Goal: Check status: Check status

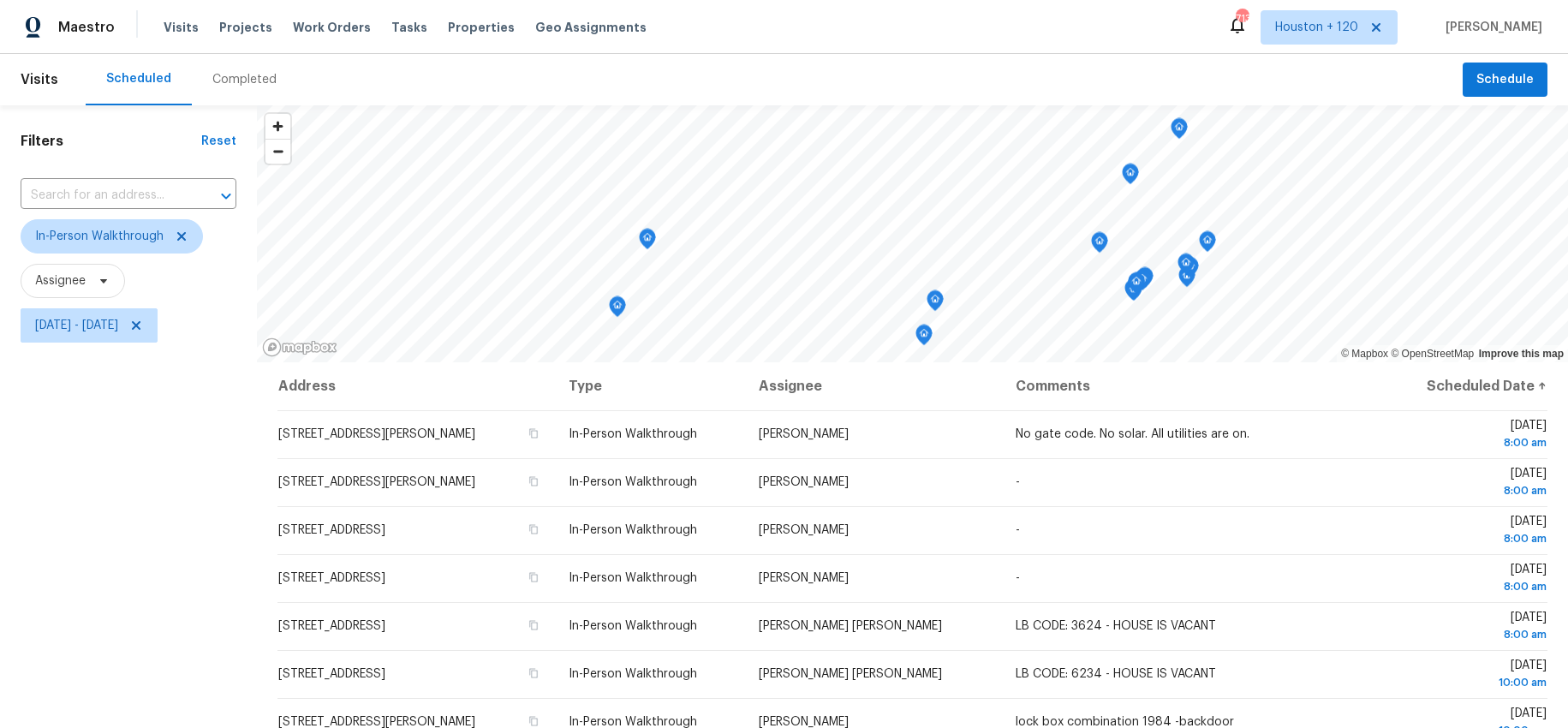
scroll to position [295, 0]
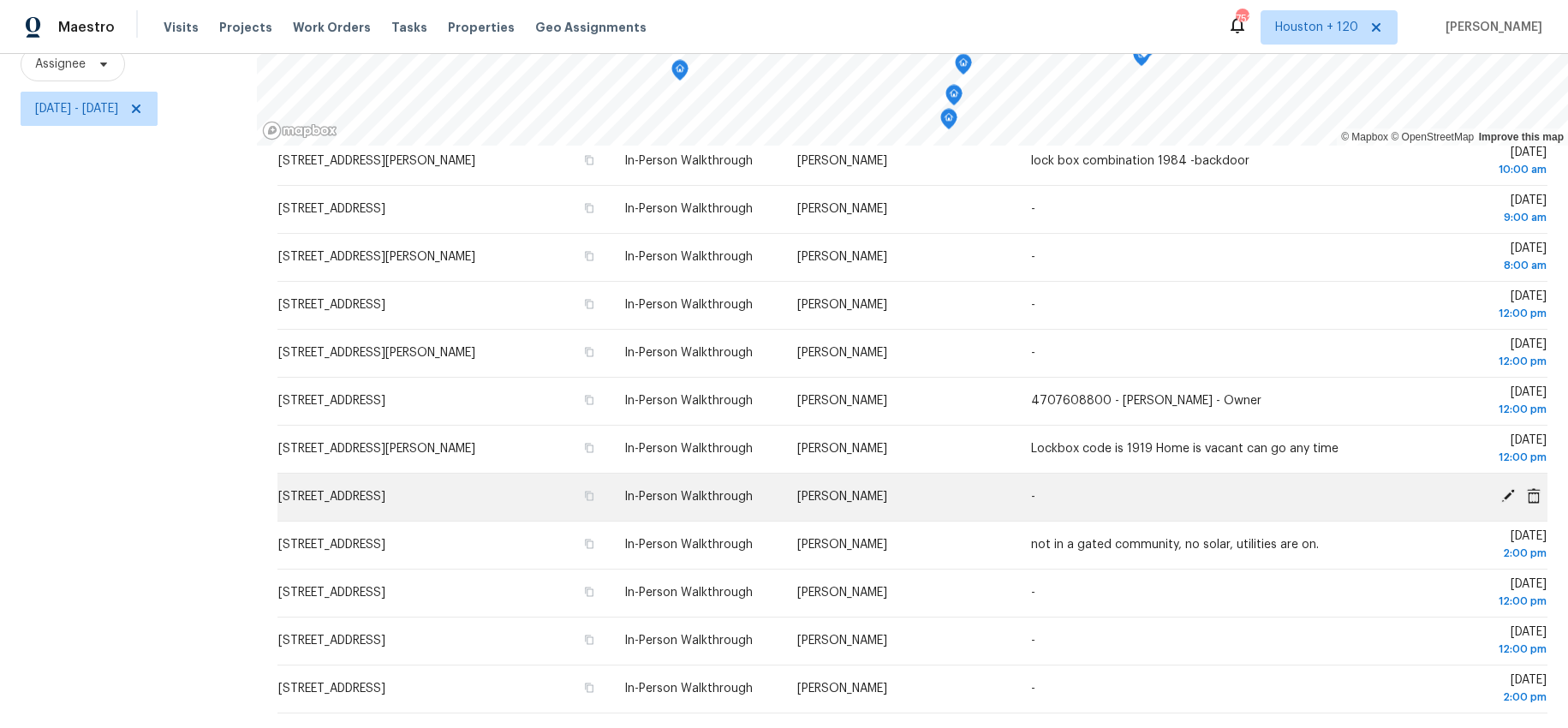
scroll to position [471, 0]
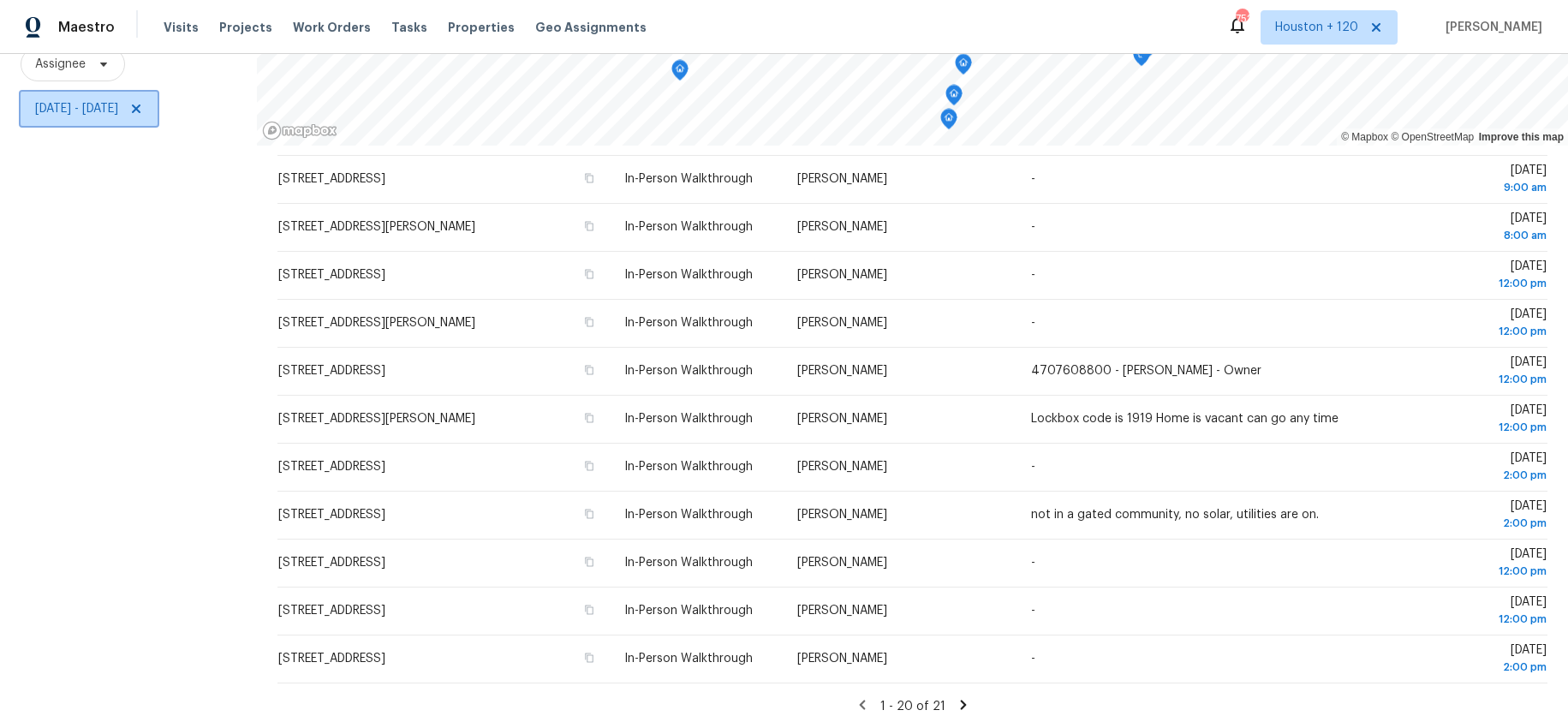
click at [135, 120] on span "[DATE] - [DATE]" at bounding box center [89, 108] width 137 height 34
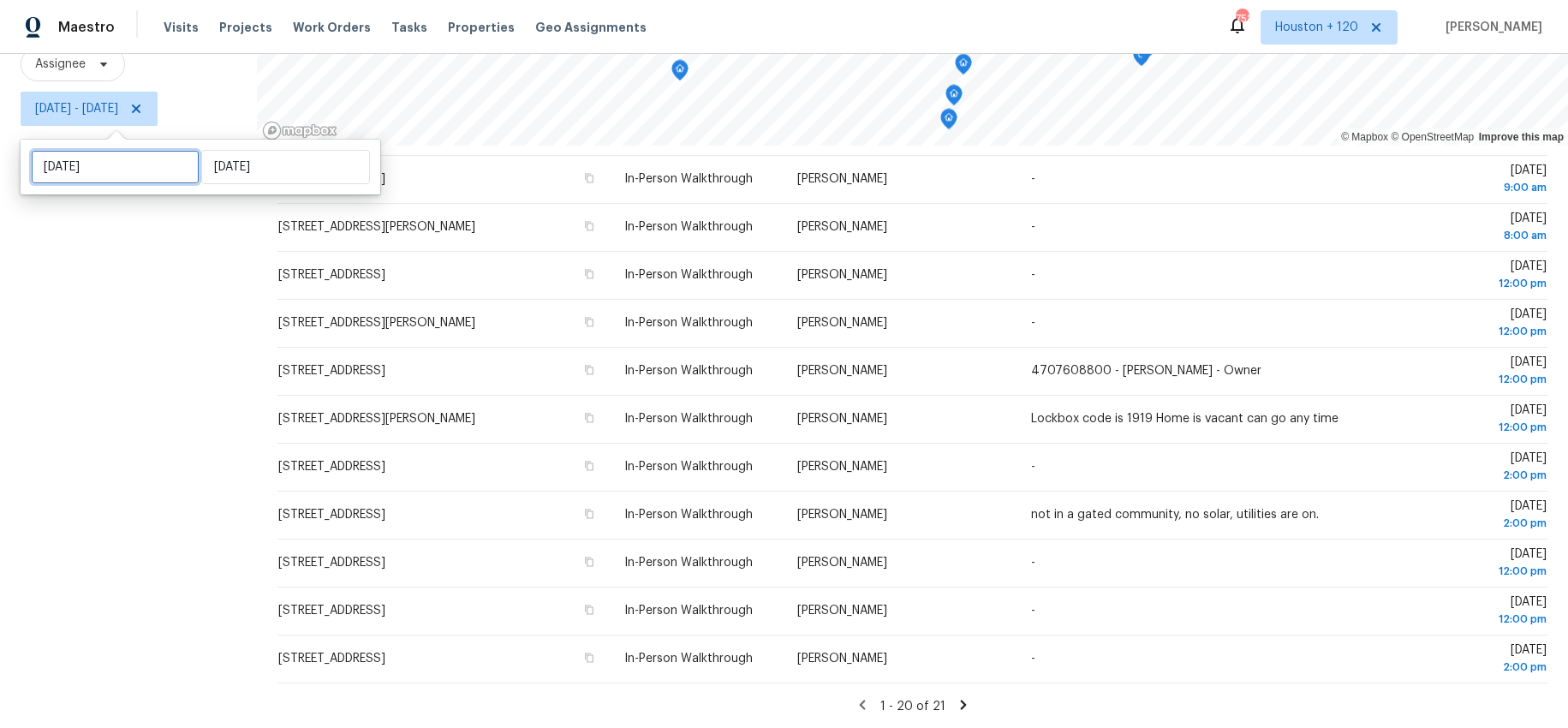
select select "9"
select select "2025"
select select "10"
select select "2025"
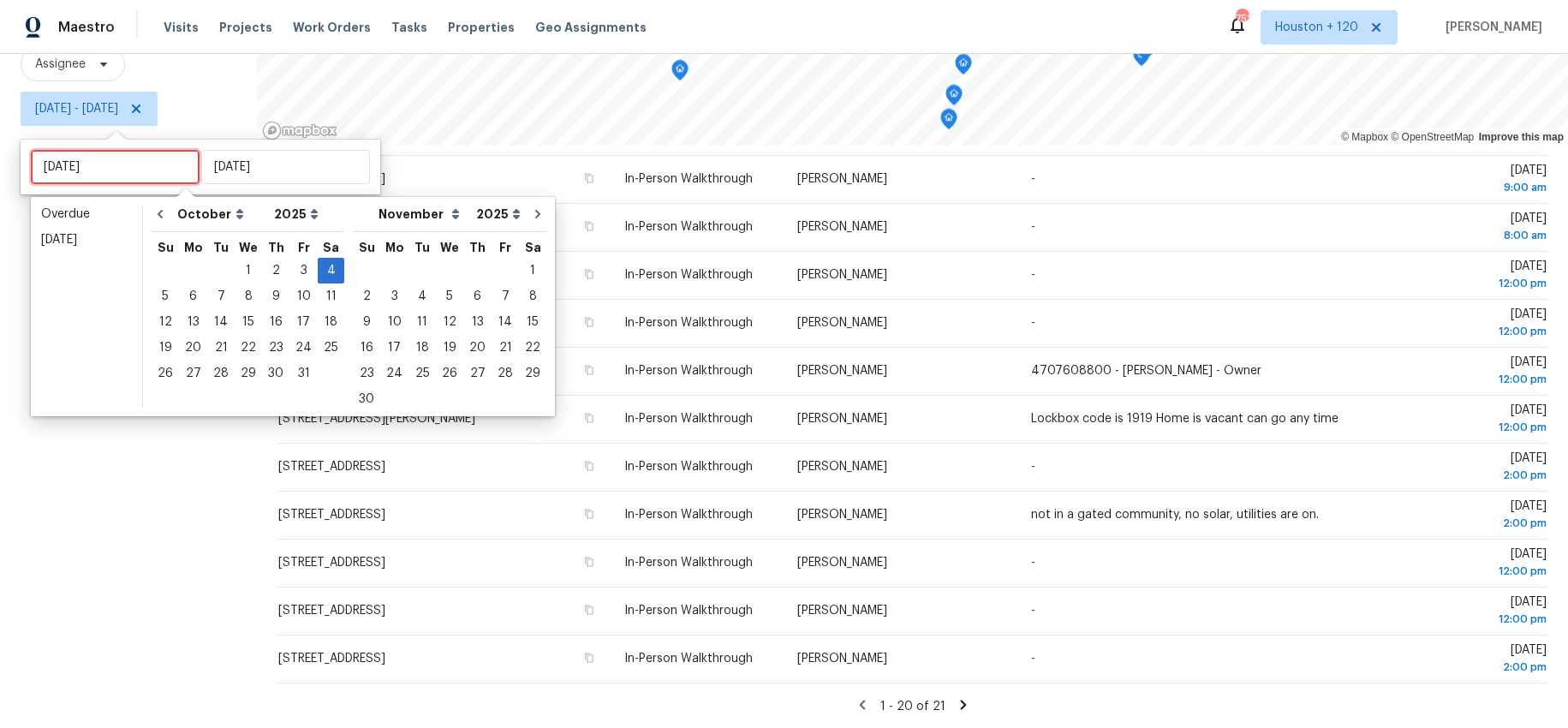
click at [122, 161] on input "[DATE]" at bounding box center [115, 167] width 169 height 34
type input "[DATE]"
click at [189, 301] on div "6" at bounding box center [193, 297] width 29 height 24
type input "[DATE]"
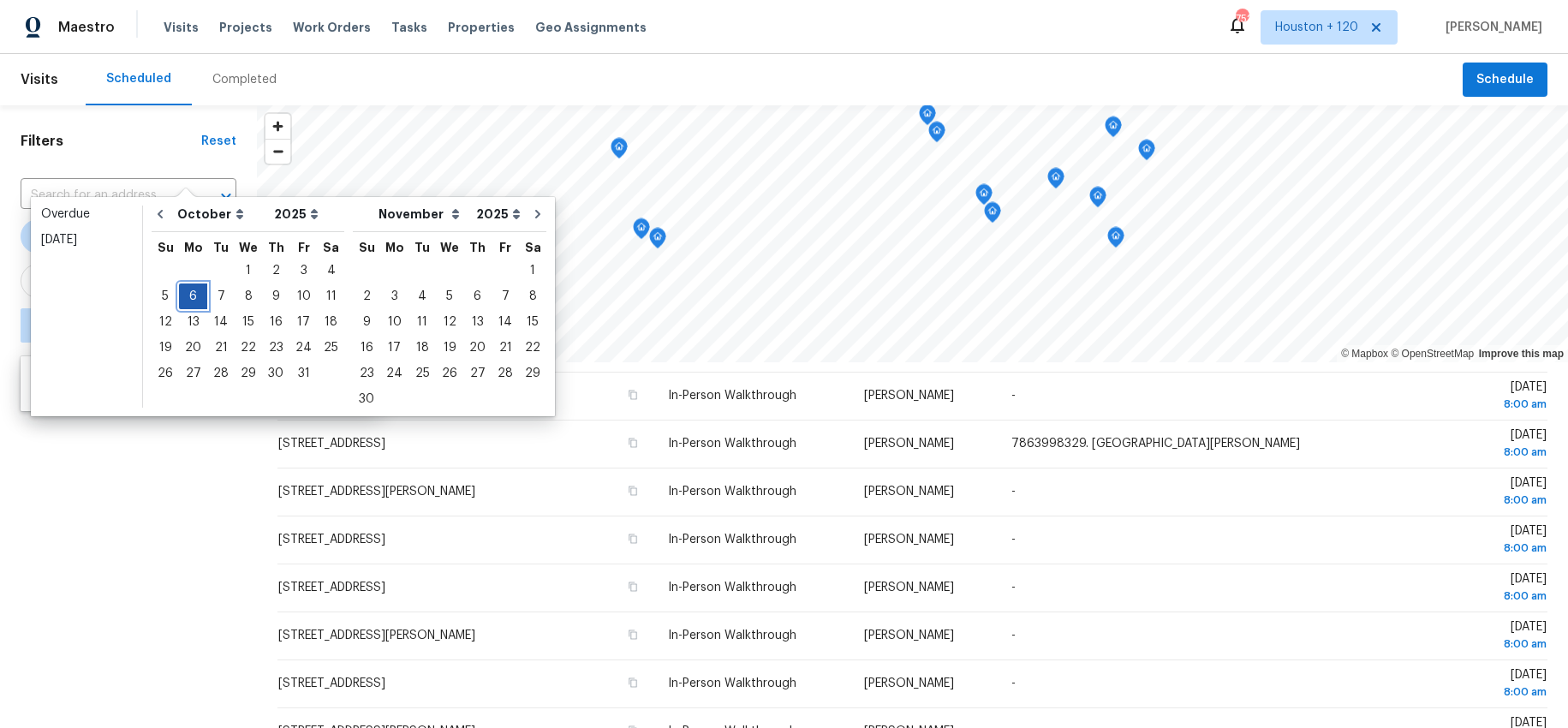
click at [189, 300] on div "6" at bounding box center [193, 297] width 29 height 24
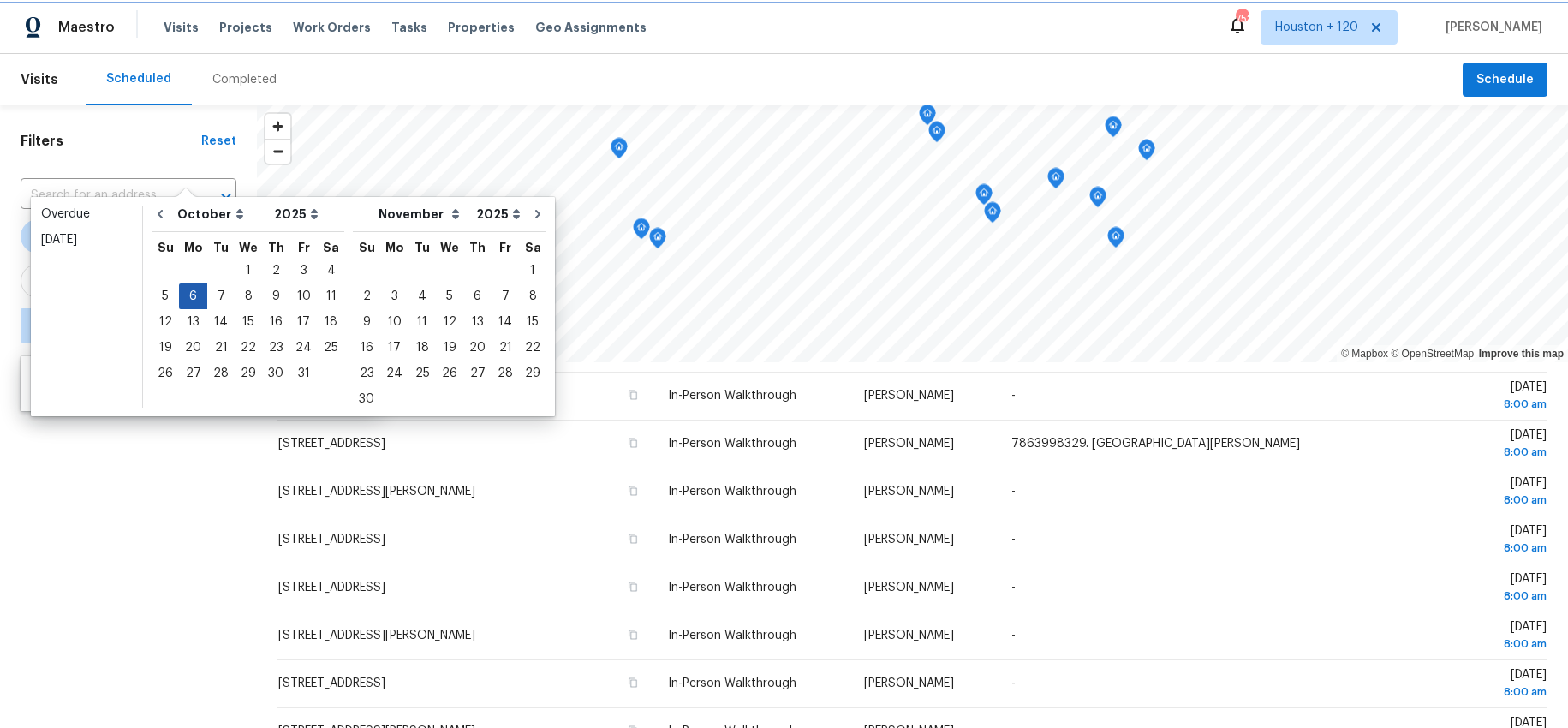
type input "[DATE]"
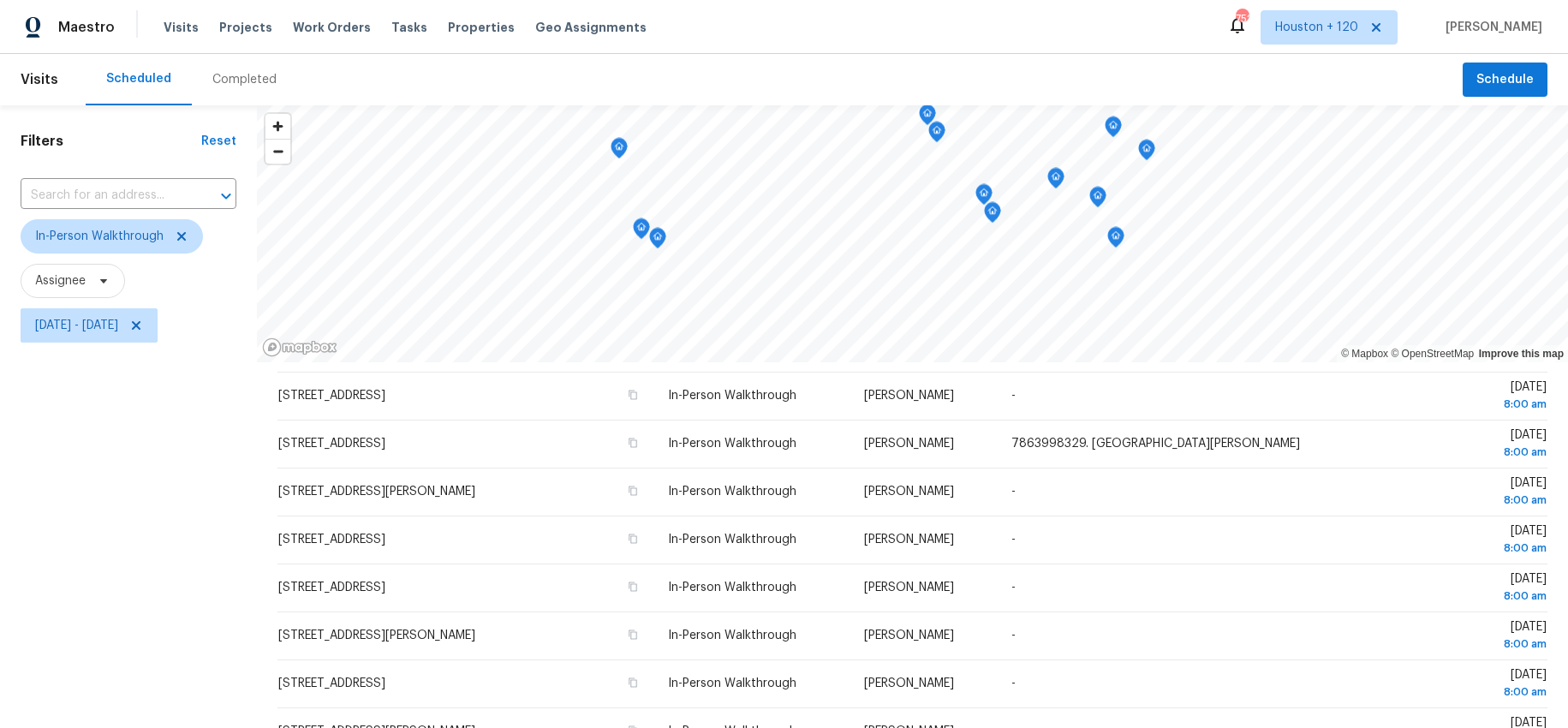
click at [150, 466] on div "Filters Reset ​ In-Person Walkthrough Assignee [DATE] - [DATE]" at bounding box center [129, 525] width 257 height 840
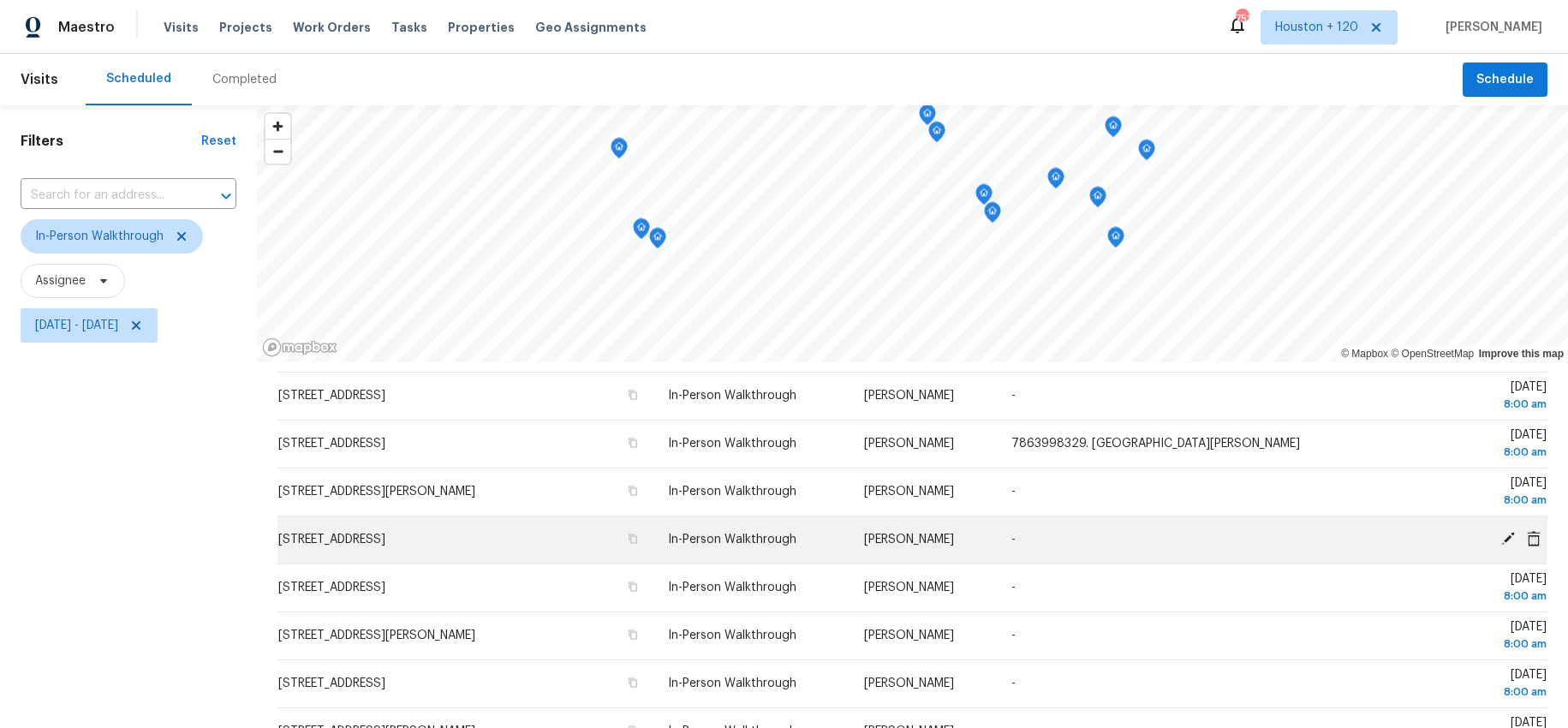
scroll to position [216, 0]
